Goal: Check status: Check status

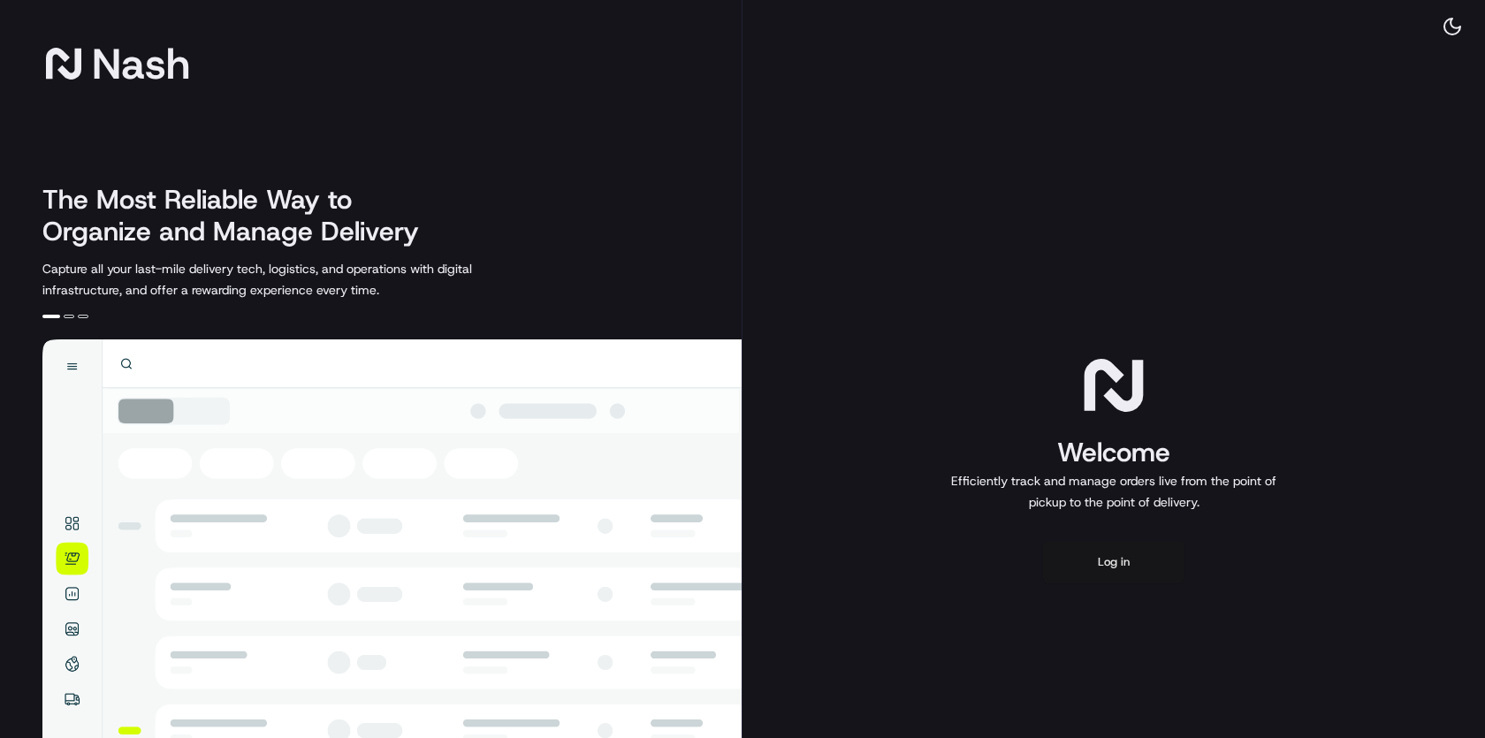
click at [1111, 567] on button "Log in" at bounding box center [1113, 562] width 141 height 42
